Goal: Task Accomplishment & Management: Complete application form

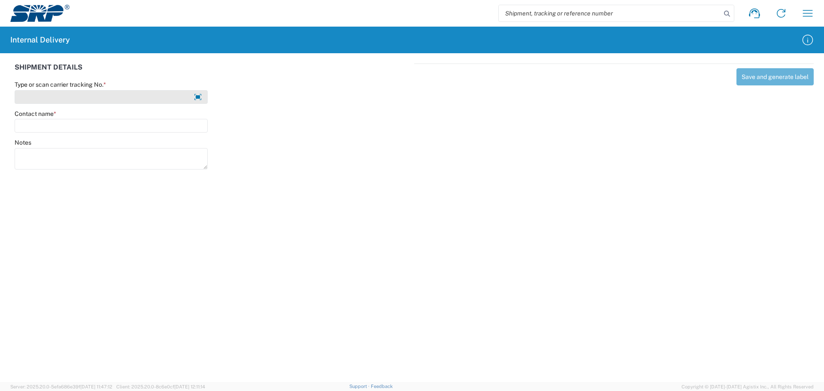
click at [31, 93] on input "Type or scan carrier tracking No. *" at bounding box center [111, 97] width 193 height 14
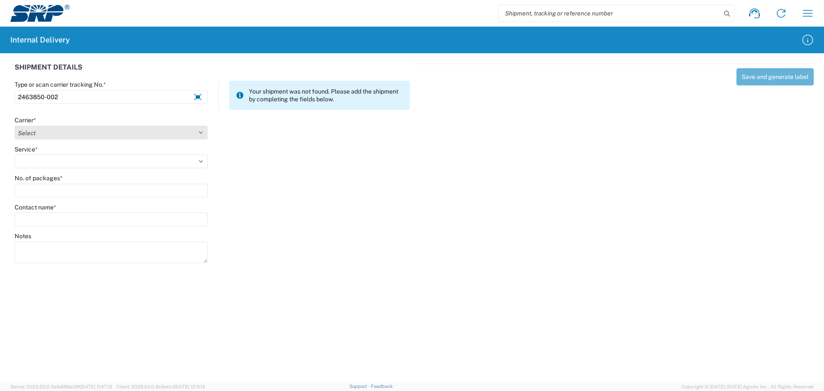
type input "2463850-002"
click at [43, 131] on select "Select Amazon Logistics ATI Trucking BC Dimerco Logistics Empire Southwest FedE…" at bounding box center [111, 133] width 193 height 14
select select "18714"
click at [15, 126] on select "Select Amazon Logistics ATI Trucking BC Dimerco Logistics Empire Southwest FedE…" at bounding box center [111, 133] width 193 height 14
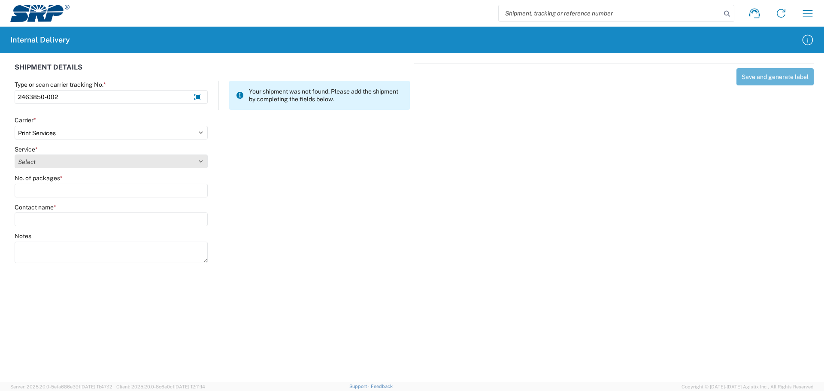
click at [72, 166] on select "Select Ground Inter-office" at bounding box center [111, 162] width 193 height 14
select select "35764"
click at [15, 155] on select "Select Ground Inter-office" at bounding box center [111, 162] width 193 height 14
click at [67, 194] on input "No. of packages *" at bounding box center [111, 191] width 193 height 14
type input "1"
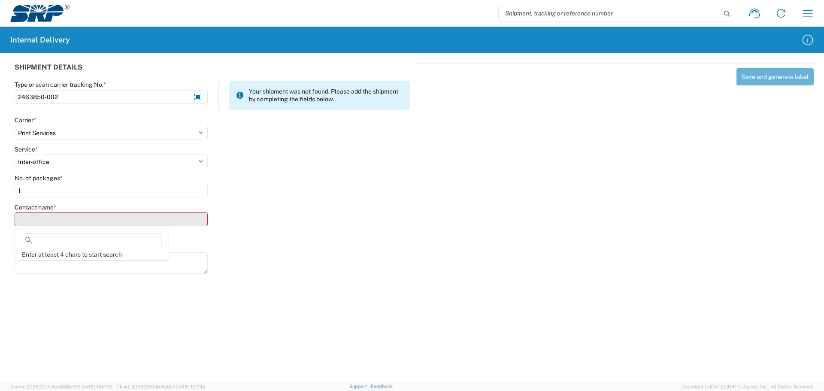
click at [64, 220] on input "Contact name *" at bounding box center [111, 219] width 193 height 14
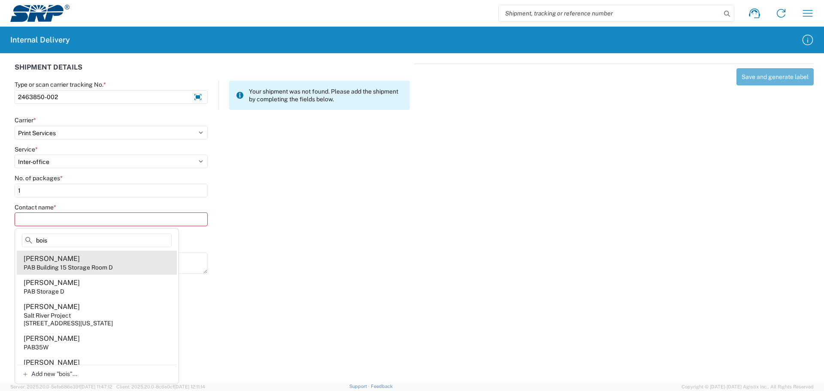
type input "bois"
click at [70, 264] on div "PAB Building 15 Storage Room D" at bounding box center [68, 268] width 89 height 8
type input "[PERSON_NAME]"
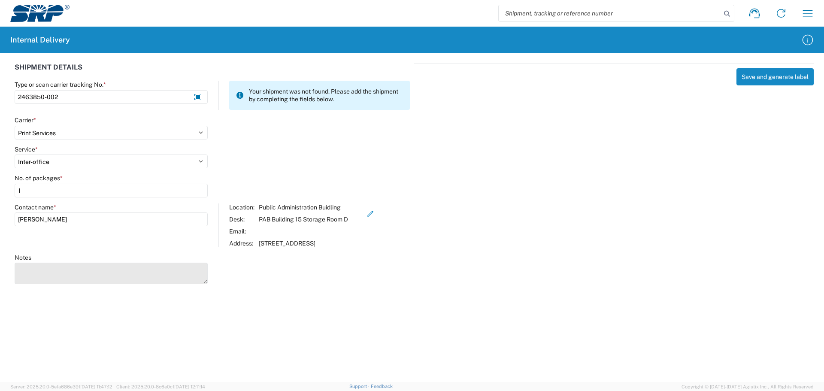
click at [46, 273] on textarea "Notes" at bounding box center [111, 273] width 193 height 21
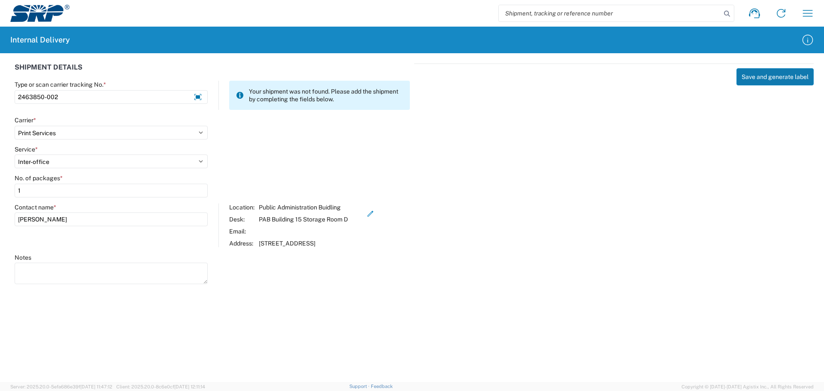
click at [774, 80] on button "Save and generate label" at bounding box center [775, 76] width 77 height 17
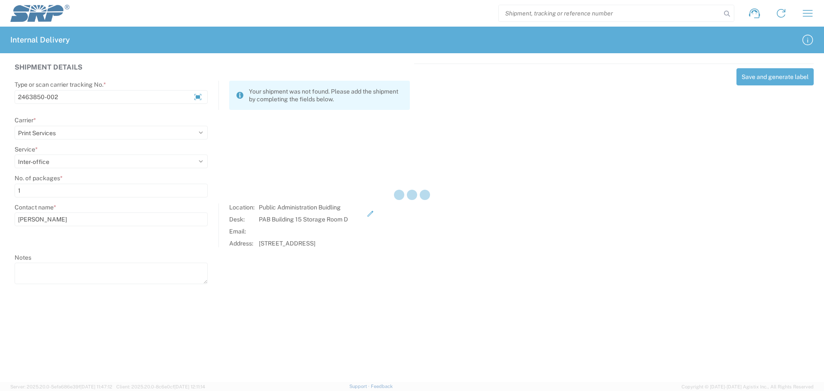
select select
